Goal: Task Accomplishment & Management: Use online tool/utility

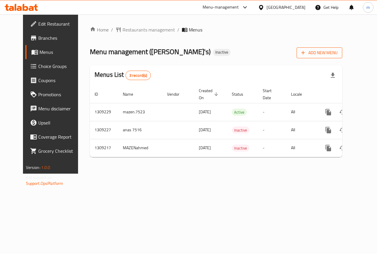
click at [337, 54] on span "Add New Menu" at bounding box center [319, 52] width 36 height 7
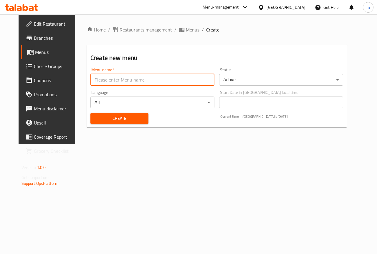
click at [175, 78] on input "text" at bounding box center [152, 80] width 124 height 12
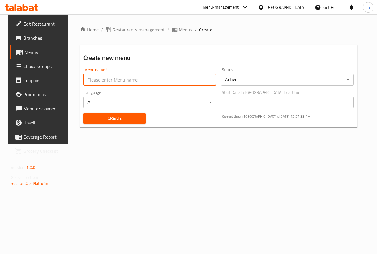
type input "mahmoud"
click at [122, 121] on span "Create" at bounding box center [114, 118] width 53 height 7
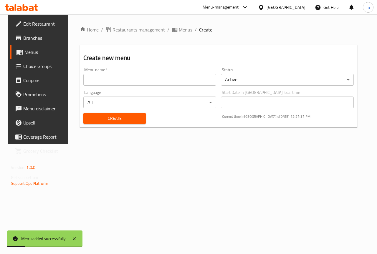
click at [22, 47] on link "Menus" at bounding box center [40, 52] width 61 height 14
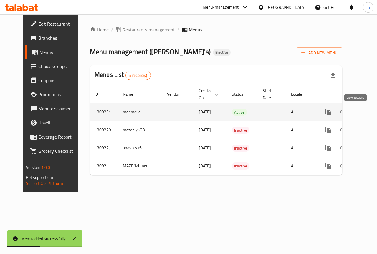
click at [368, 112] on icon "enhanced table" at bounding box center [370, 112] width 5 height 5
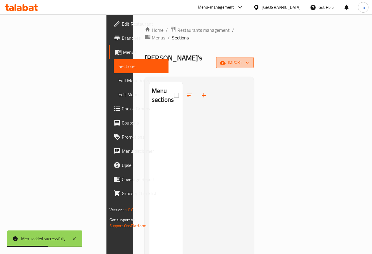
click at [249, 59] on span "import" at bounding box center [235, 62] width 28 height 7
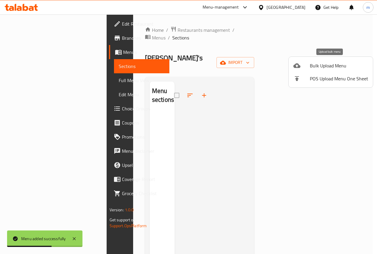
click at [318, 65] on span "Bulk Upload Menu" at bounding box center [339, 65] width 58 height 7
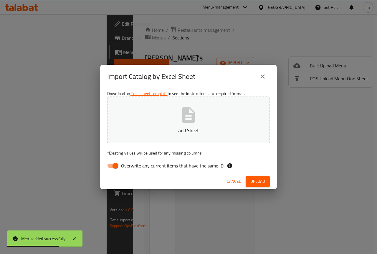
drag, startPoint x: 265, startPoint y: 75, endPoint x: 259, endPoint y: 64, distance: 13.0
click at [265, 75] on icon "close" at bounding box center [262, 76] width 7 height 7
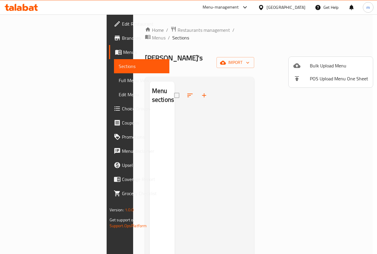
click at [343, 146] on div at bounding box center [188, 127] width 377 height 254
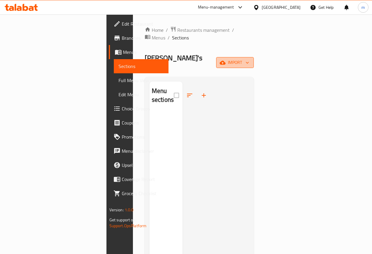
click at [226, 61] on icon "button" at bounding box center [223, 63] width 6 height 4
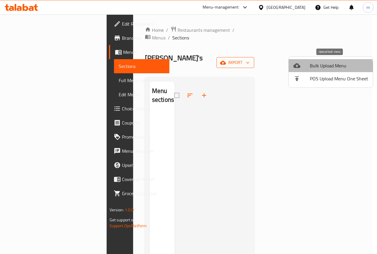
click at [329, 69] on span "Bulk Upload Menu" at bounding box center [339, 65] width 58 height 7
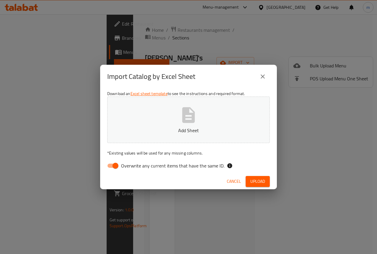
click at [116, 165] on input "Overwrite any current items that have the same ID." at bounding box center [116, 165] width 34 height 11
checkbox input "false"
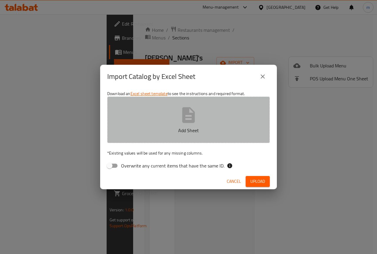
click at [173, 109] on button "Add Sheet" at bounding box center [188, 120] width 163 height 47
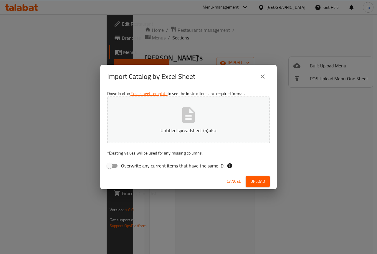
click at [262, 183] on span "Upload" at bounding box center [257, 181] width 15 height 7
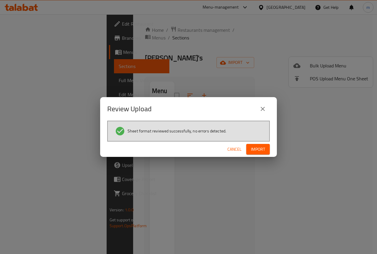
click at [260, 152] on span "Import" at bounding box center [258, 149] width 14 height 7
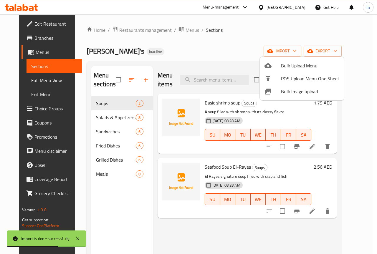
click at [32, 79] on div at bounding box center [188, 127] width 377 height 254
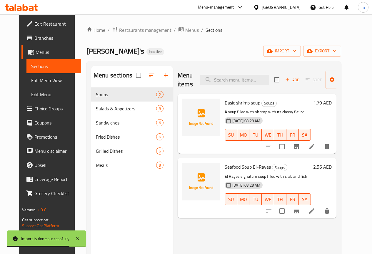
click at [37, 78] on span "Full Menu View" at bounding box center [53, 80] width 45 height 7
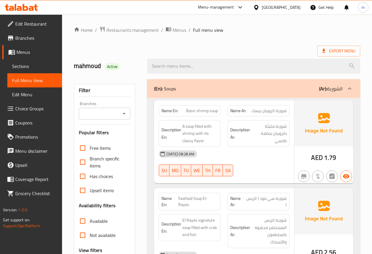
click at [191, 46] on div "Export Menu" at bounding box center [217, 51] width 287 height 11
click at [239, 52] on div "Export Menu" at bounding box center [217, 51] width 287 height 11
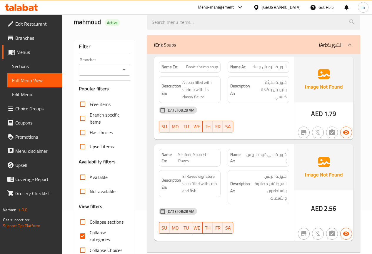
scroll to position [118, 0]
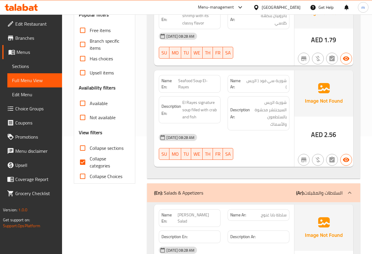
click at [81, 160] on input "Collapse categories" at bounding box center [83, 162] width 14 height 14
checkbox input "false"
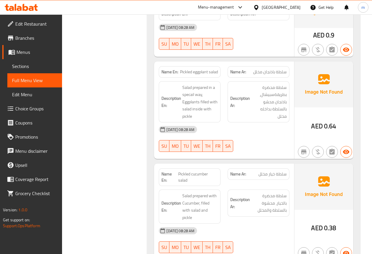
scroll to position [350, 0]
